Goal: Task Accomplishment & Management: Complete application form

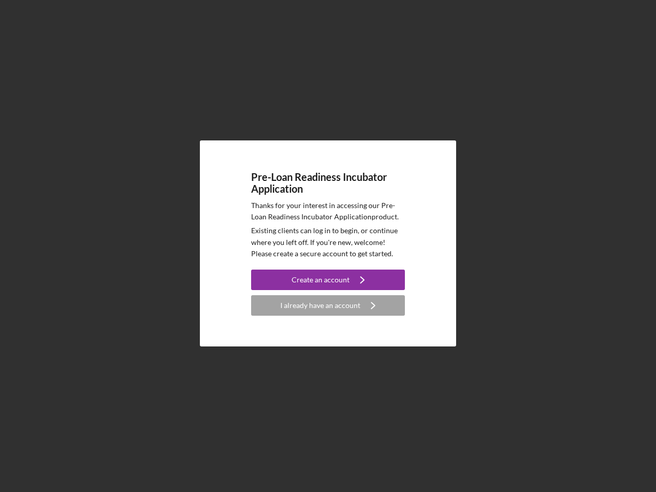
click at [328, 246] on p "Existing clients can log in to begin, or continue where you left off. If you're…" at bounding box center [328, 242] width 154 height 34
click at [328, 280] on div "Create an account" at bounding box center [321, 280] width 58 height 21
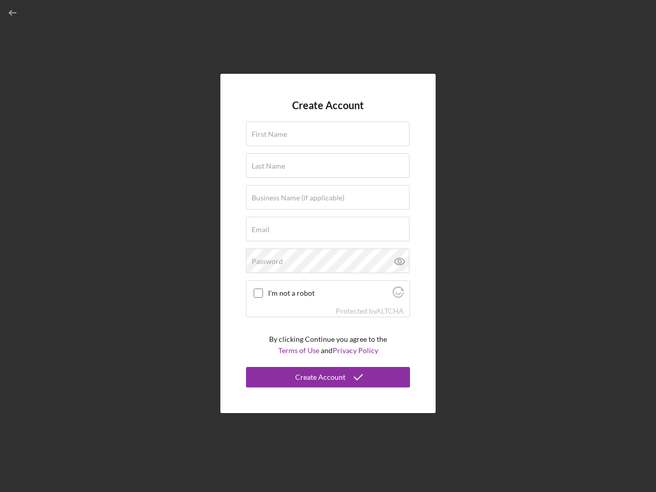
click at [328, 306] on div "Protected by [PERSON_NAME]" at bounding box center [328, 311] width 163 height 11
